Goal: Task Accomplishment & Management: Manage account settings

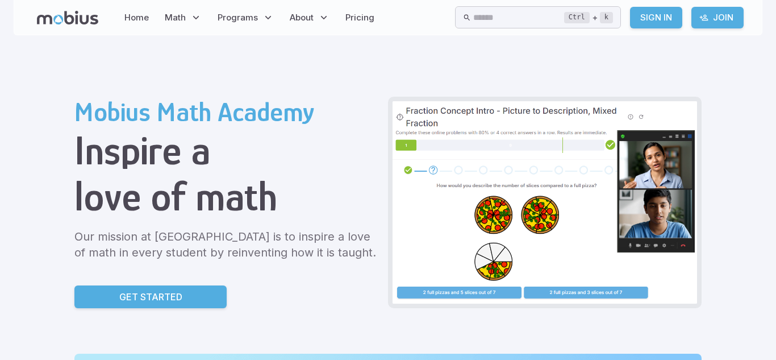
click at [650, 20] on link "Sign In" at bounding box center [656, 18] width 52 height 22
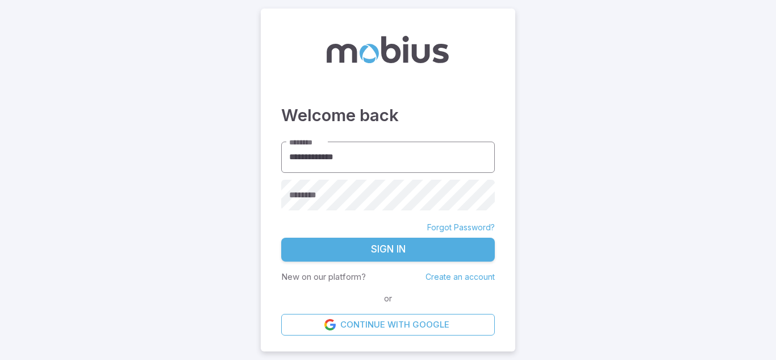
type input "**********"
click at [281, 237] on button "Sign In" at bounding box center [388, 249] width 214 height 24
